Goal: Check status: Check status

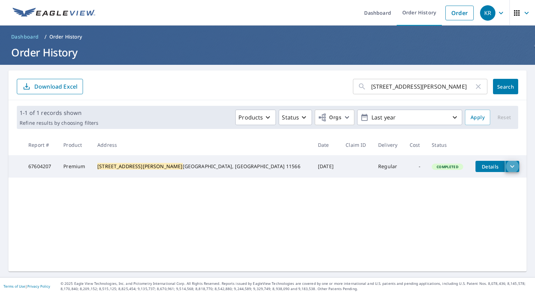
click at [505, 166] on button "filesDropdownBtn-67604207" at bounding box center [512, 166] width 14 height 11
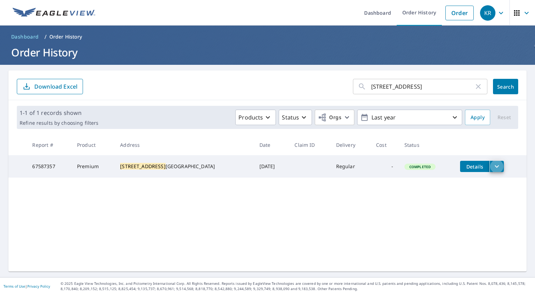
click at [489, 166] on button "filesDropdownBtn-67587357" at bounding box center [496, 166] width 14 height 11
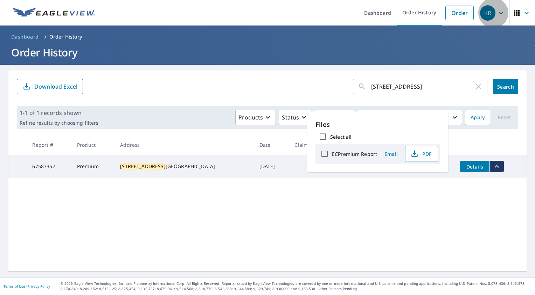
click at [488, 13] on button "KR" at bounding box center [493, 13] width 32 height 26
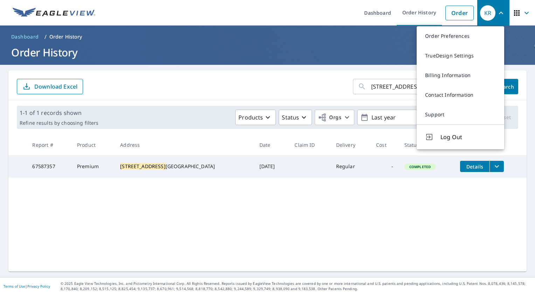
click at [460, 137] on button "Log Out" at bounding box center [461, 136] width 88 height 25
